Goal: Information Seeking & Learning: Check status

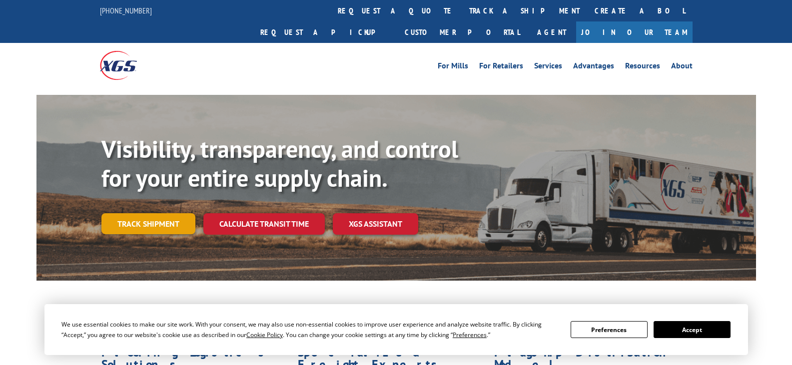
click at [173, 213] on link "Track shipment" at bounding box center [148, 223] width 94 height 21
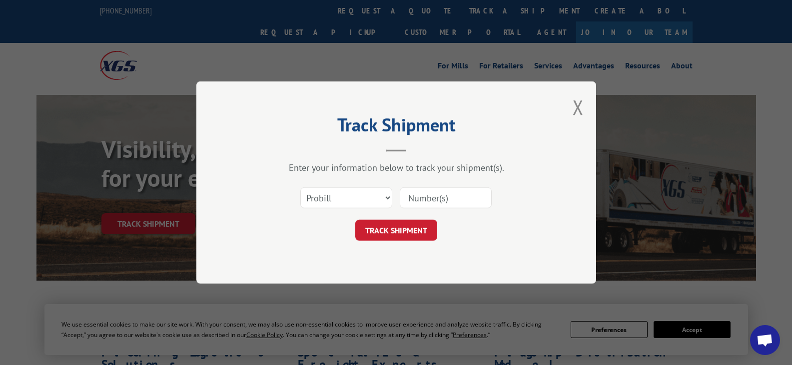
click at [423, 199] on input at bounding box center [446, 197] width 92 height 21
paste input "17501407"
type input "17501407"
click at [419, 229] on button "TRACK SHIPMENT" at bounding box center [396, 230] width 82 height 21
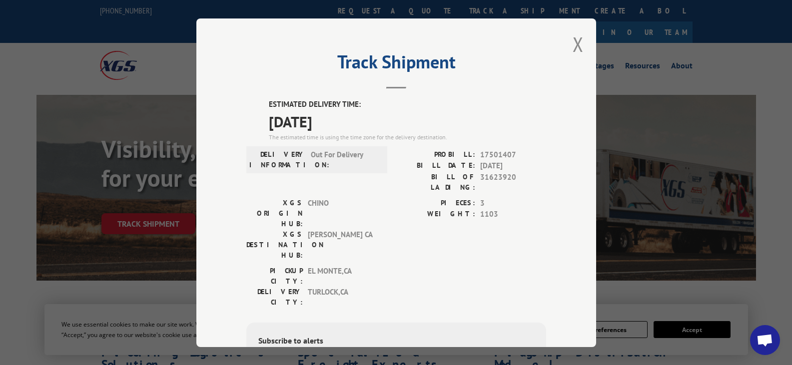
drag, startPoint x: 573, startPoint y: 42, endPoint x: 568, endPoint y: 43, distance: 5.6
click at [573, 42] on button "Close modal" at bounding box center [578, 44] width 11 height 26
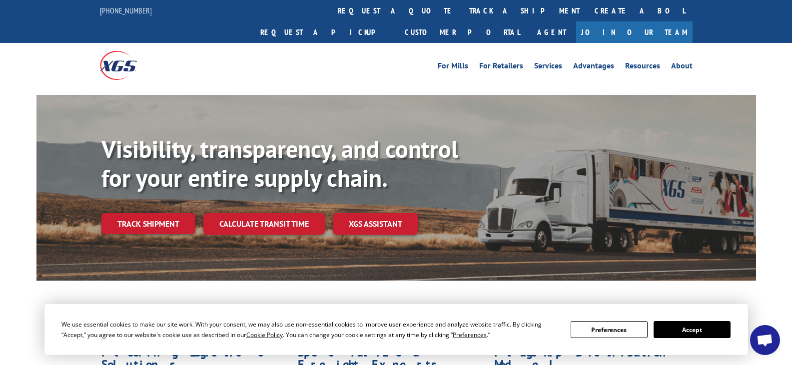
click at [169, 213] on link "Track shipment" at bounding box center [148, 223] width 94 height 21
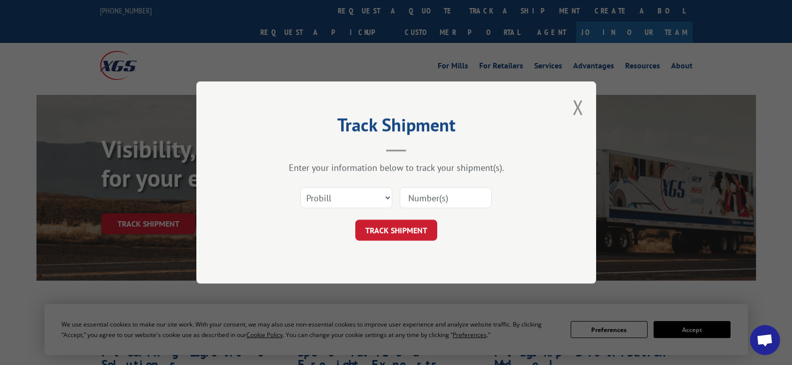
click at [443, 199] on input at bounding box center [446, 197] width 92 height 21
paste input "17501439"
type input "17501439"
click at [411, 224] on button "TRACK SHIPMENT" at bounding box center [396, 230] width 82 height 21
